Goal: Use online tool/utility: Utilize a website feature to perform a specific function

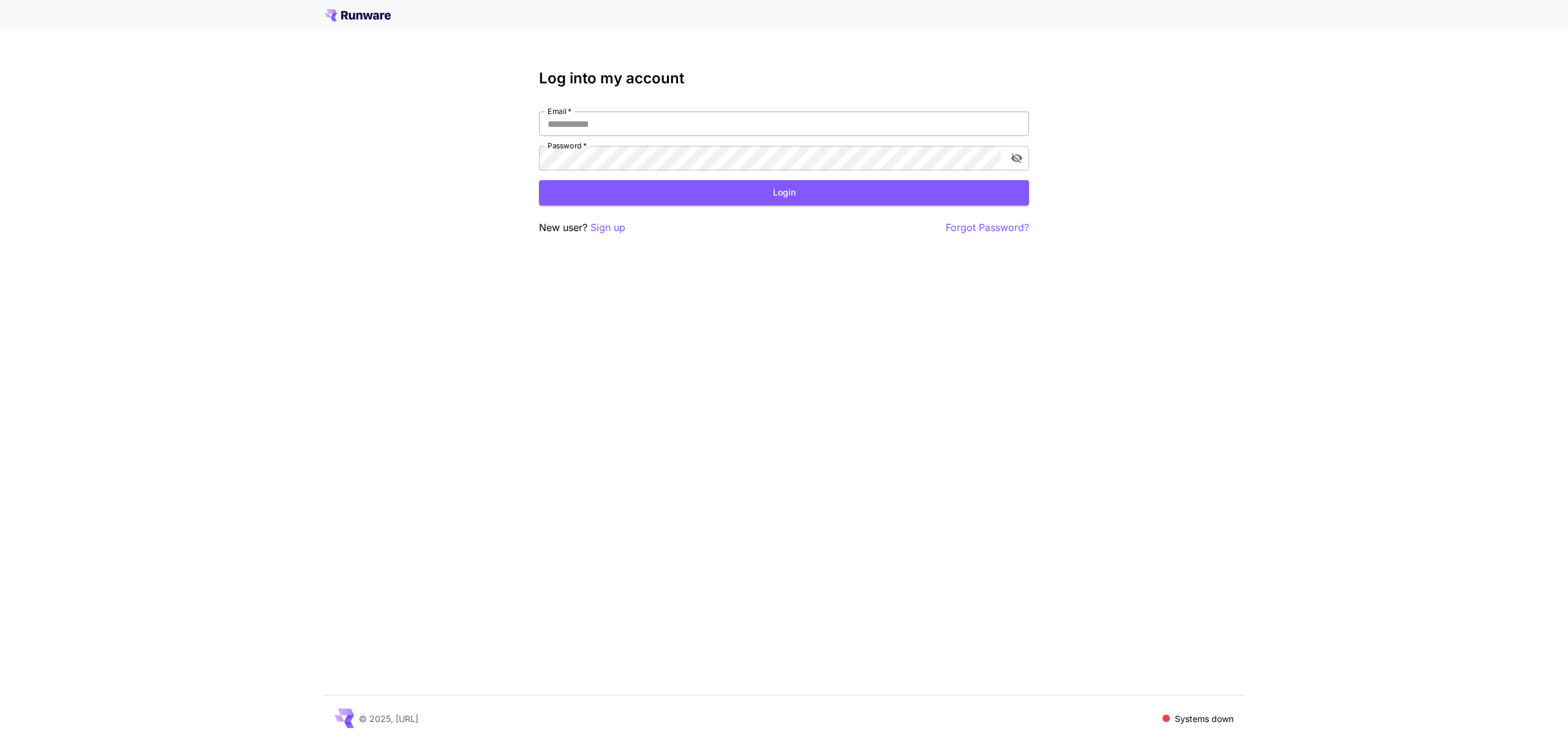
click at [636, 121] on input "Email   *" at bounding box center [784, 124] width 490 height 25
type input "**********"
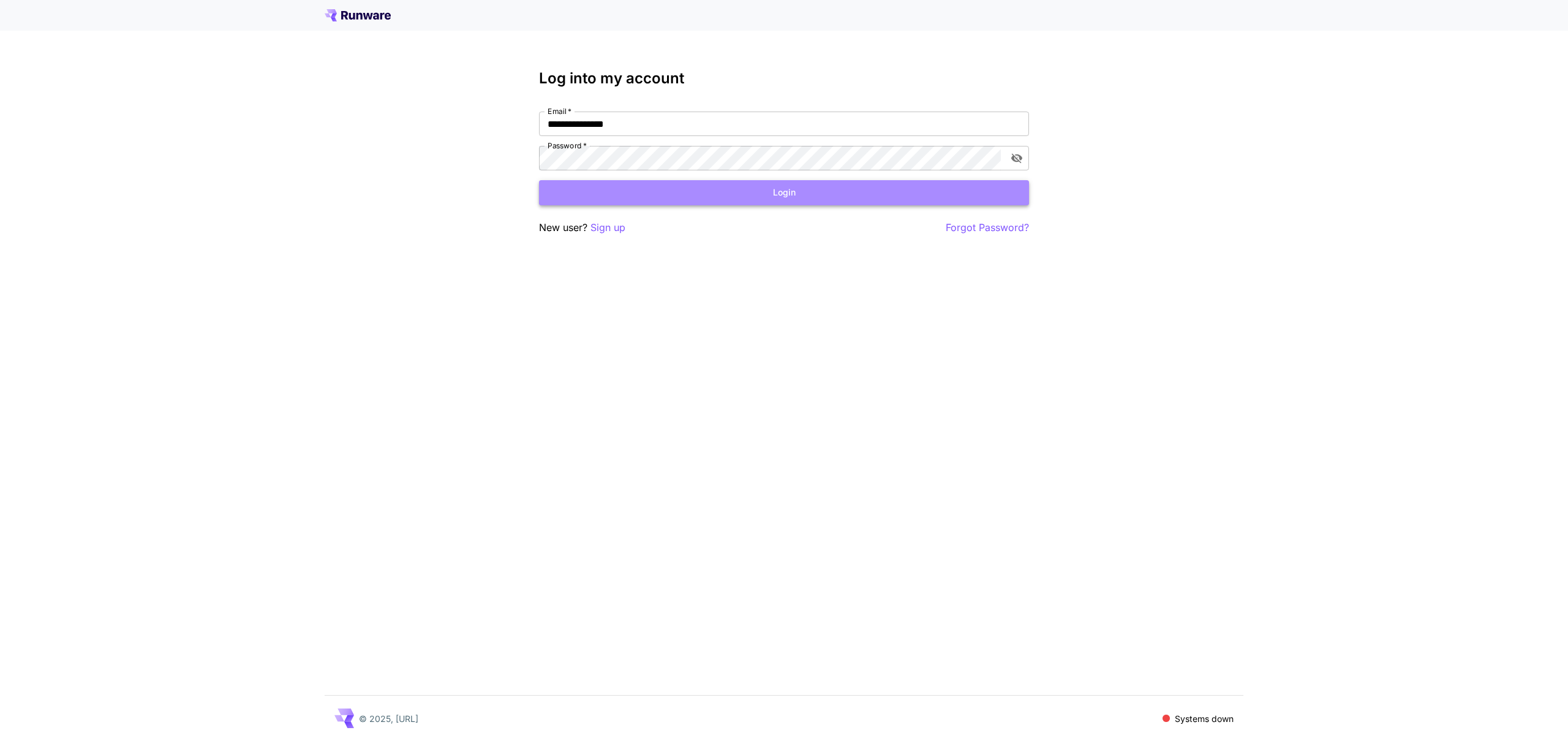
click at [721, 190] on button "Login" at bounding box center [784, 192] width 490 height 25
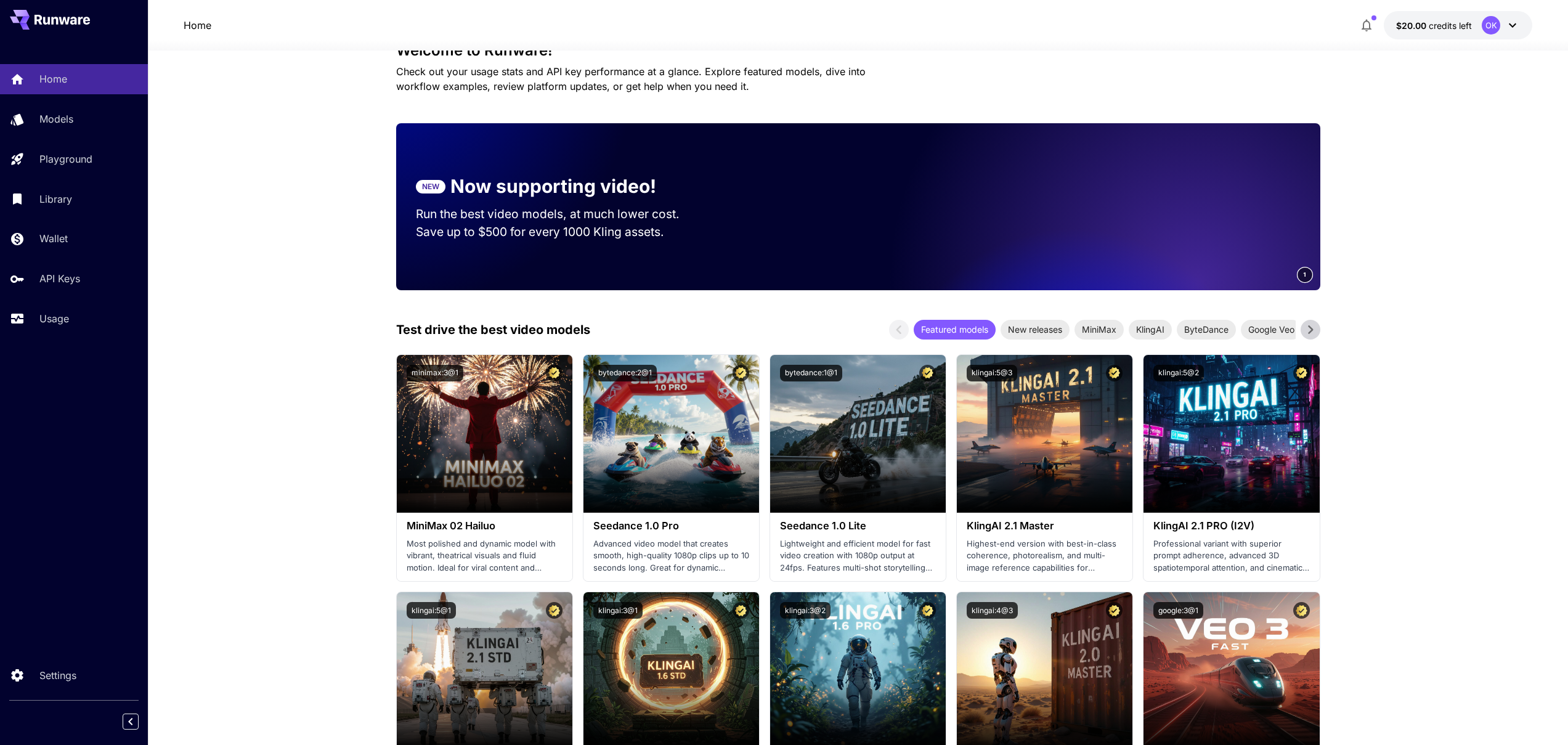
scroll to position [133, 0]
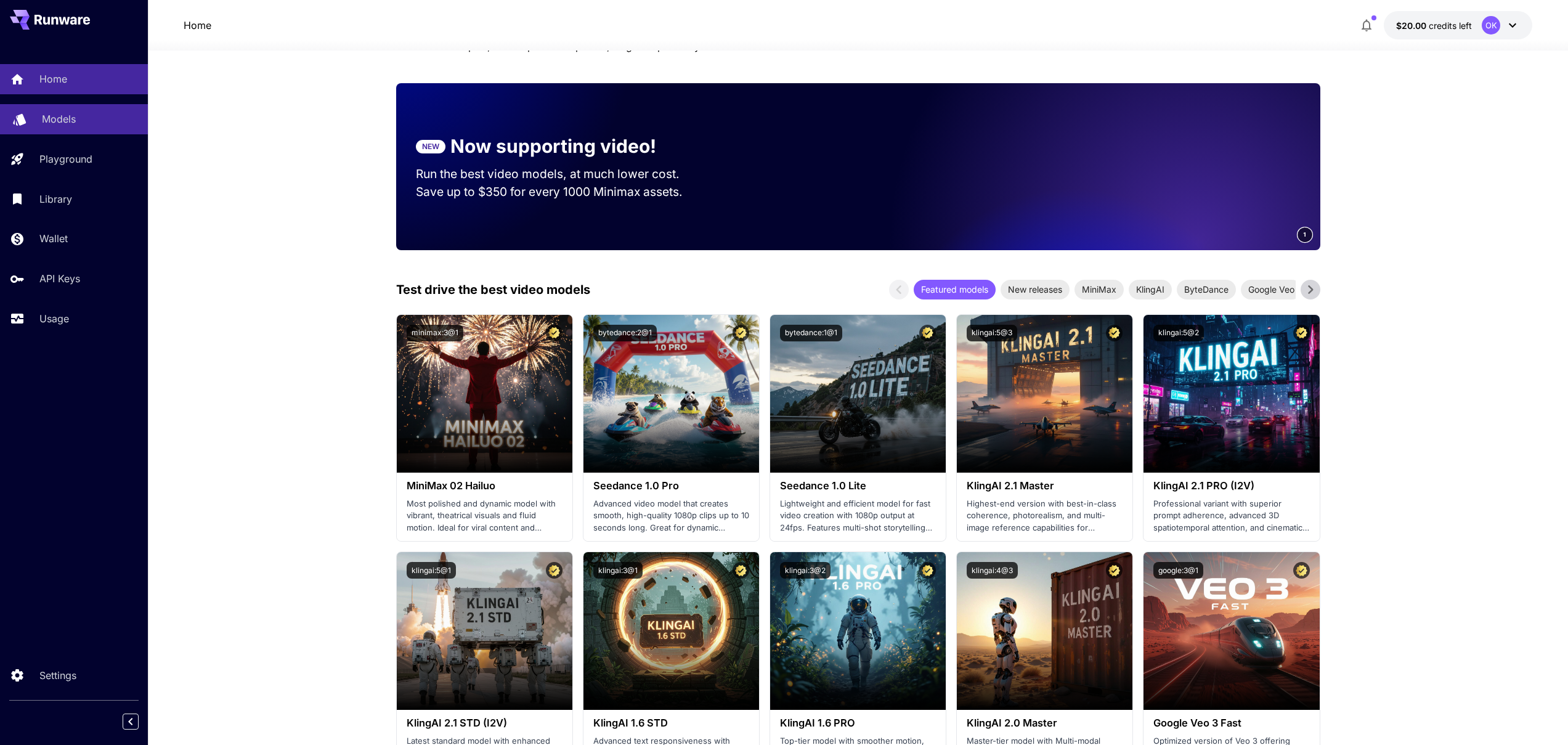
click at [60, 118] on p "Models" at bounding box center [59, 118] width 34 height 15
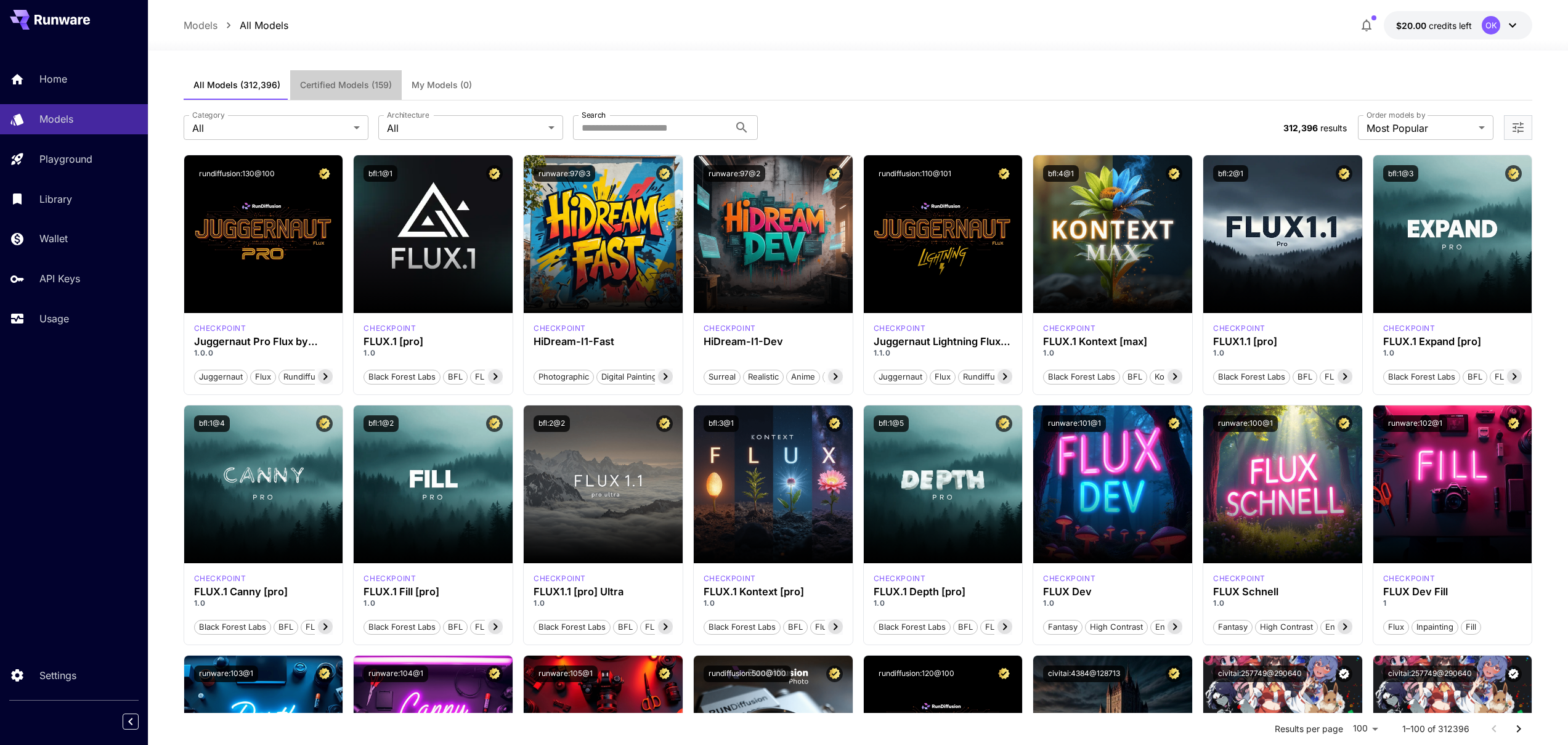
click at [354, 85] on span "Certified Models (159)" at bounding box center [346, 85] width 91 height 11
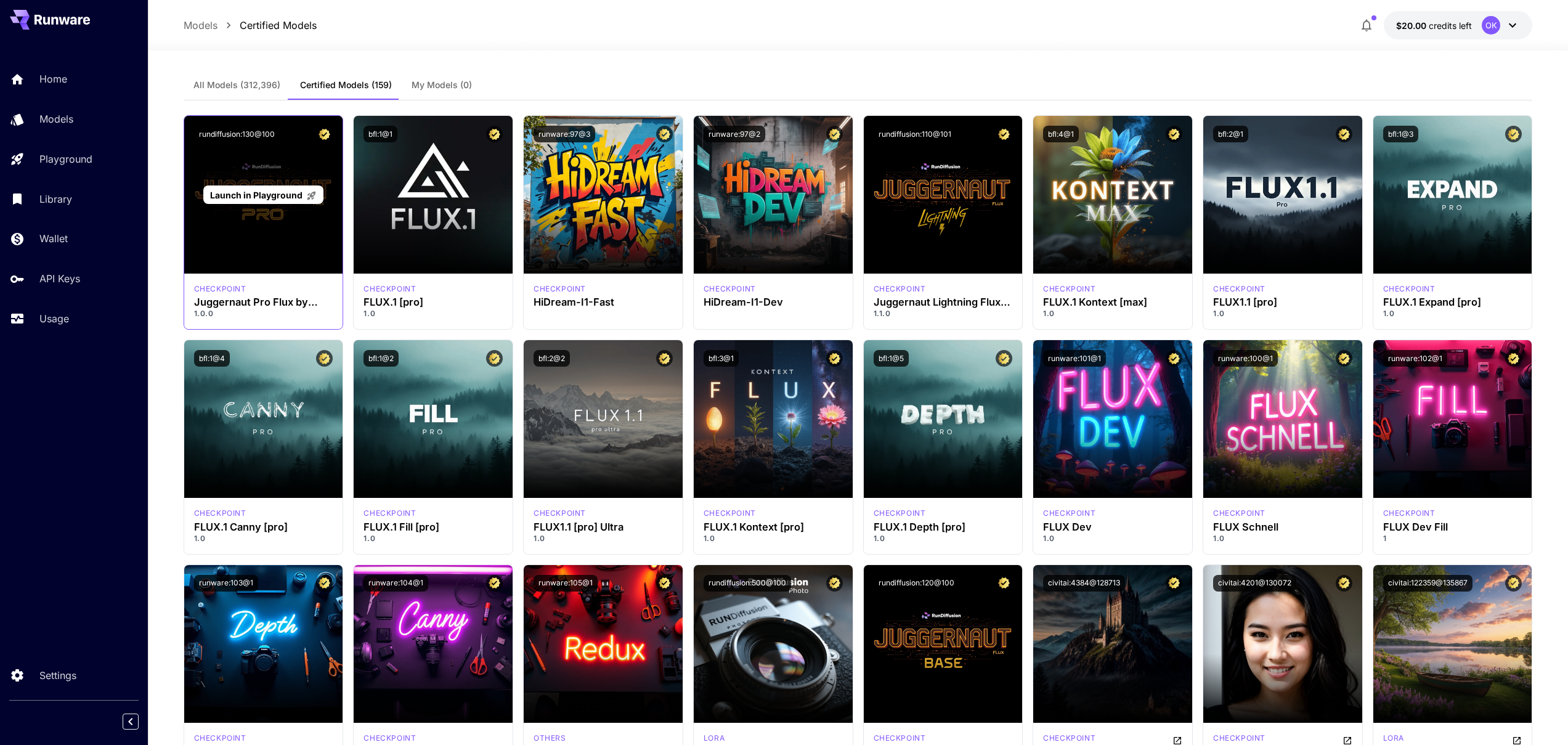
click at [291, 167] on div "Launch in Playground" at bounding box center [264, 194] width 159 height 158
click at [275, 197] on span "Launch in Playground" at bounding box center [256, 195] width 92 height 10
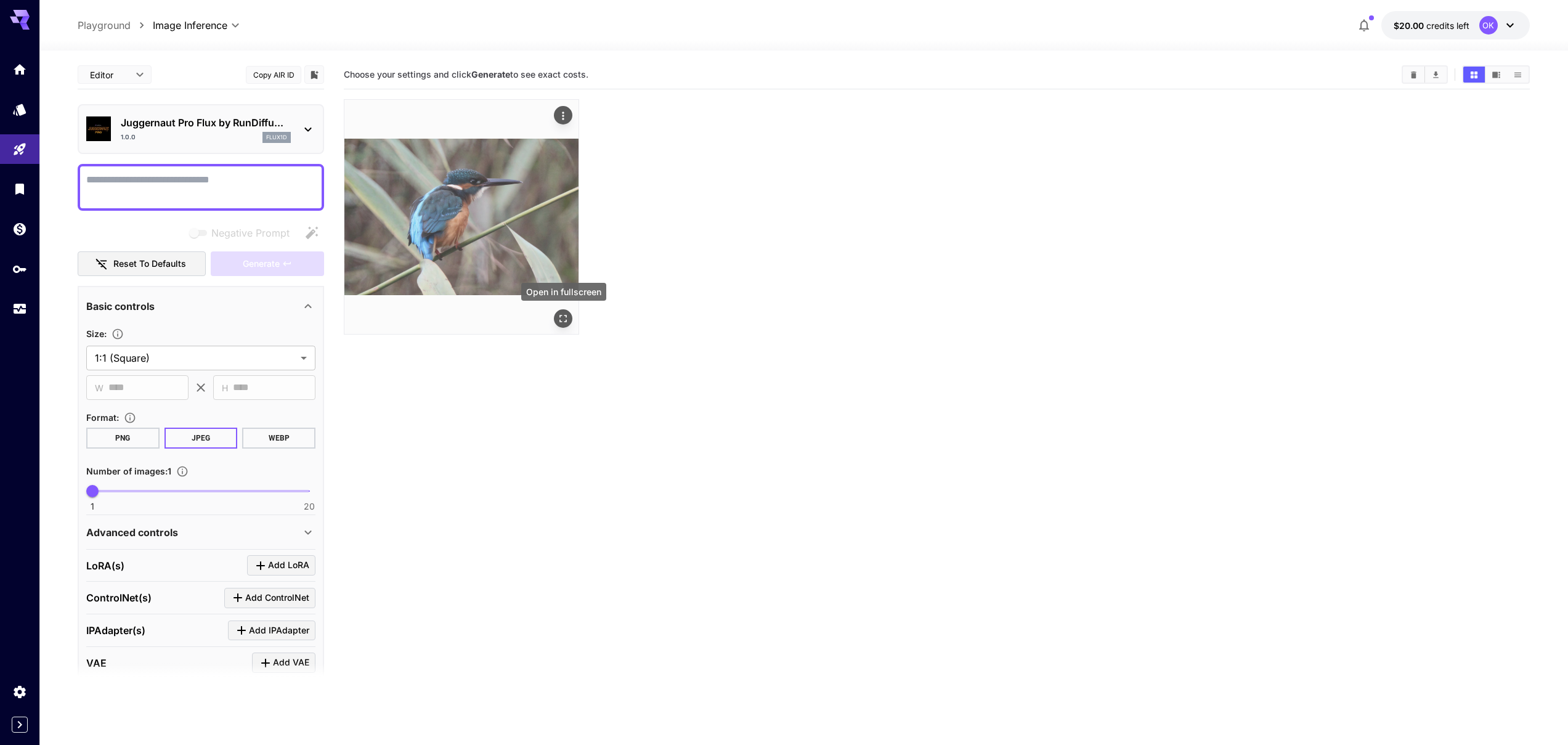
click at [566, 318] on icon "Open in fullscreen" at bounding box center [563, 318] width 12 height 12
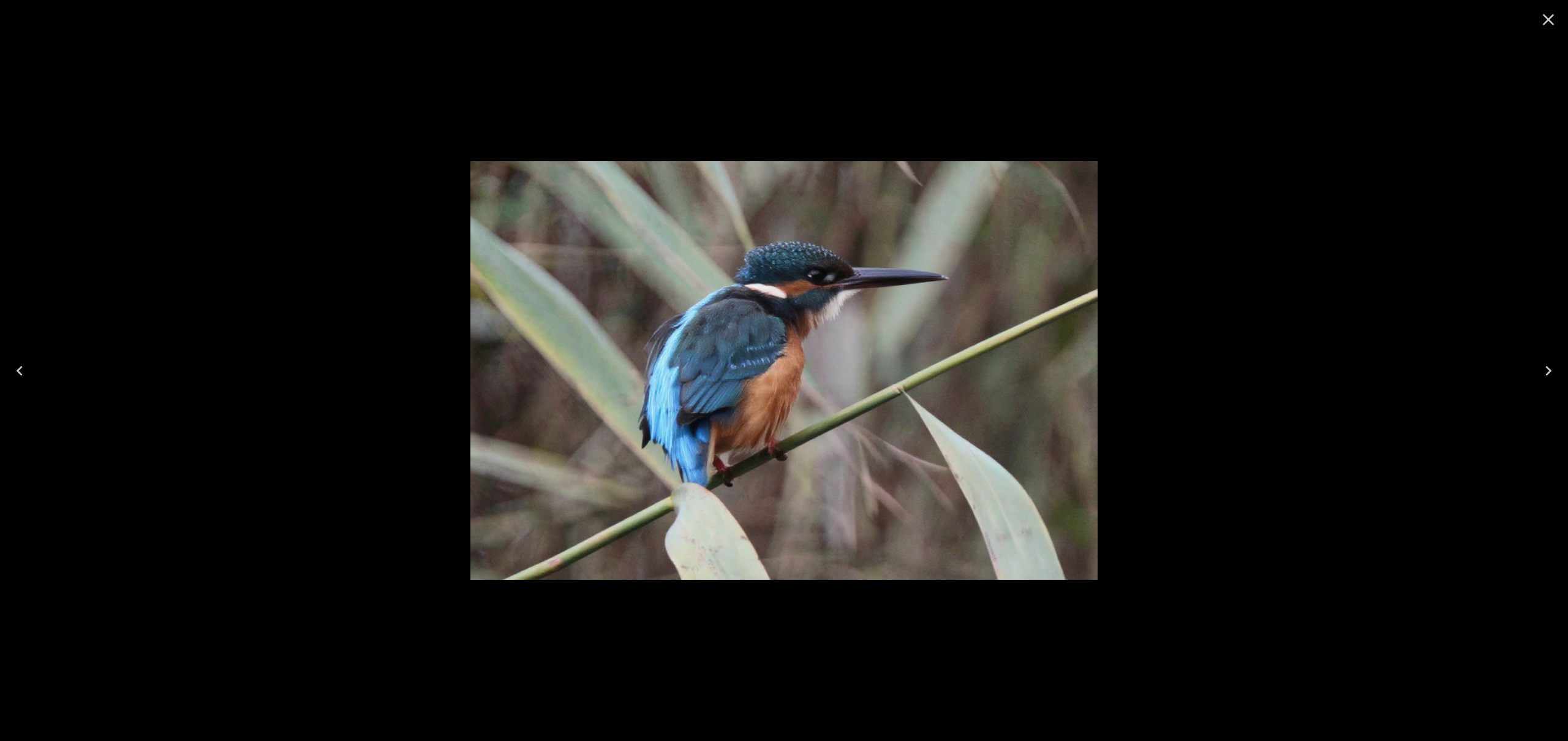
click at [1130, 237] on div at bounding box center [784, 370] width 1568 height 741
click at [1547, 22] on icon "Close" at bounding box center [1548, 19] width 20 height 20
